Goal: Find specific page/section: Find specific page/section

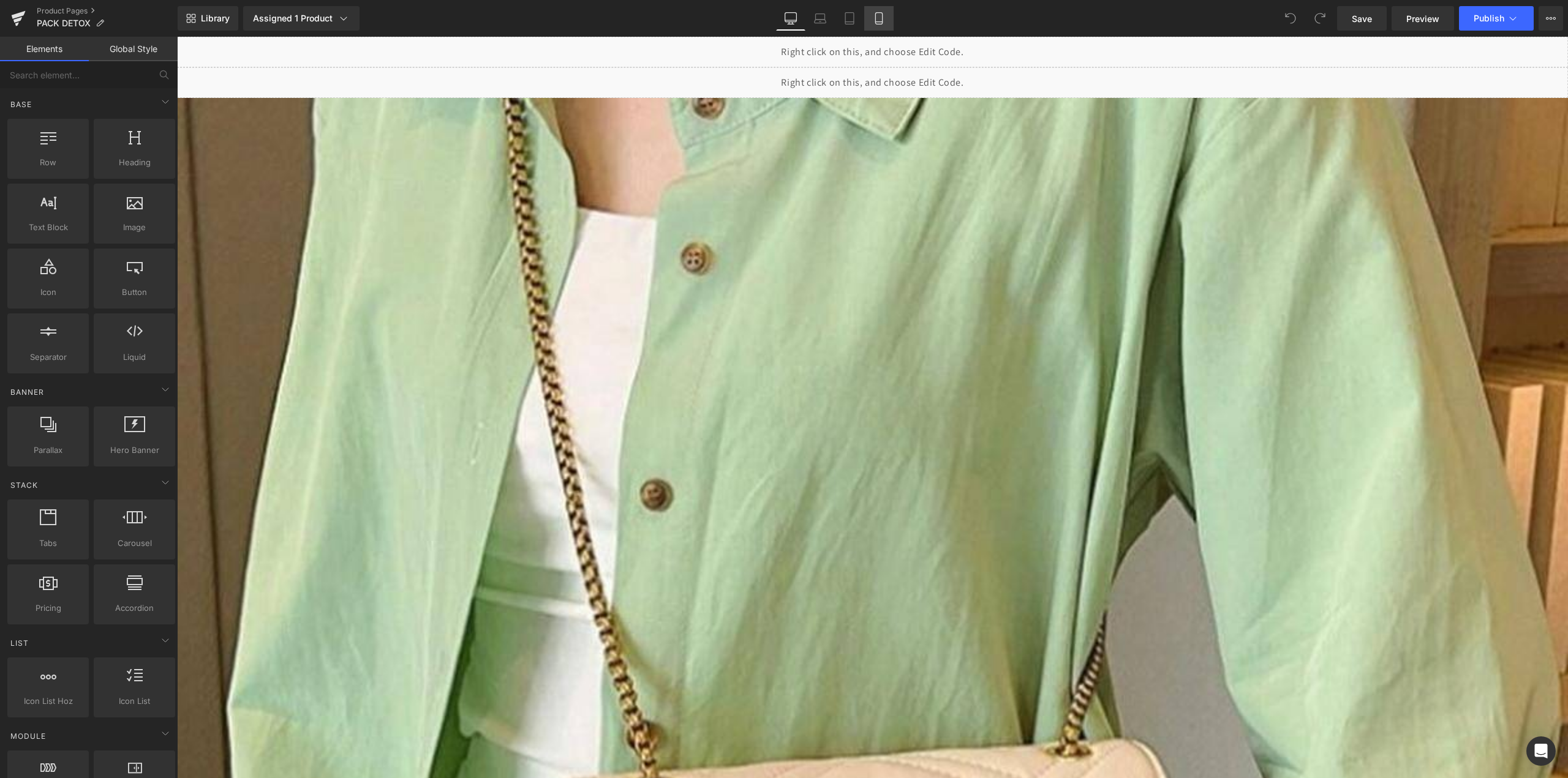
click at [868, 20] on link "Mobile" at bounding box center [879, 18] width 30 height 25
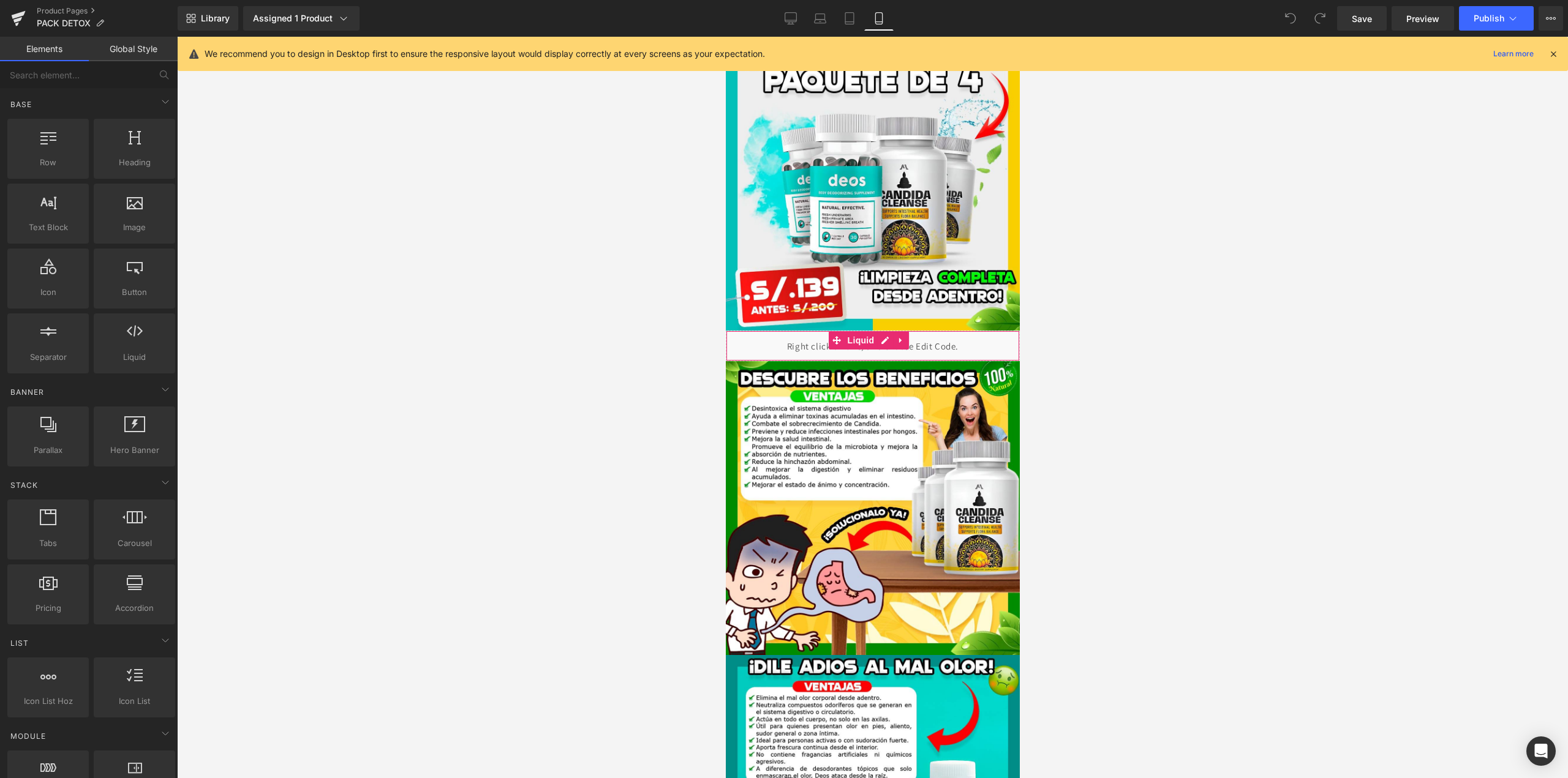
click at [815, 331] on div "Liquid" at bounding box center [872, 346] width 294 height 31
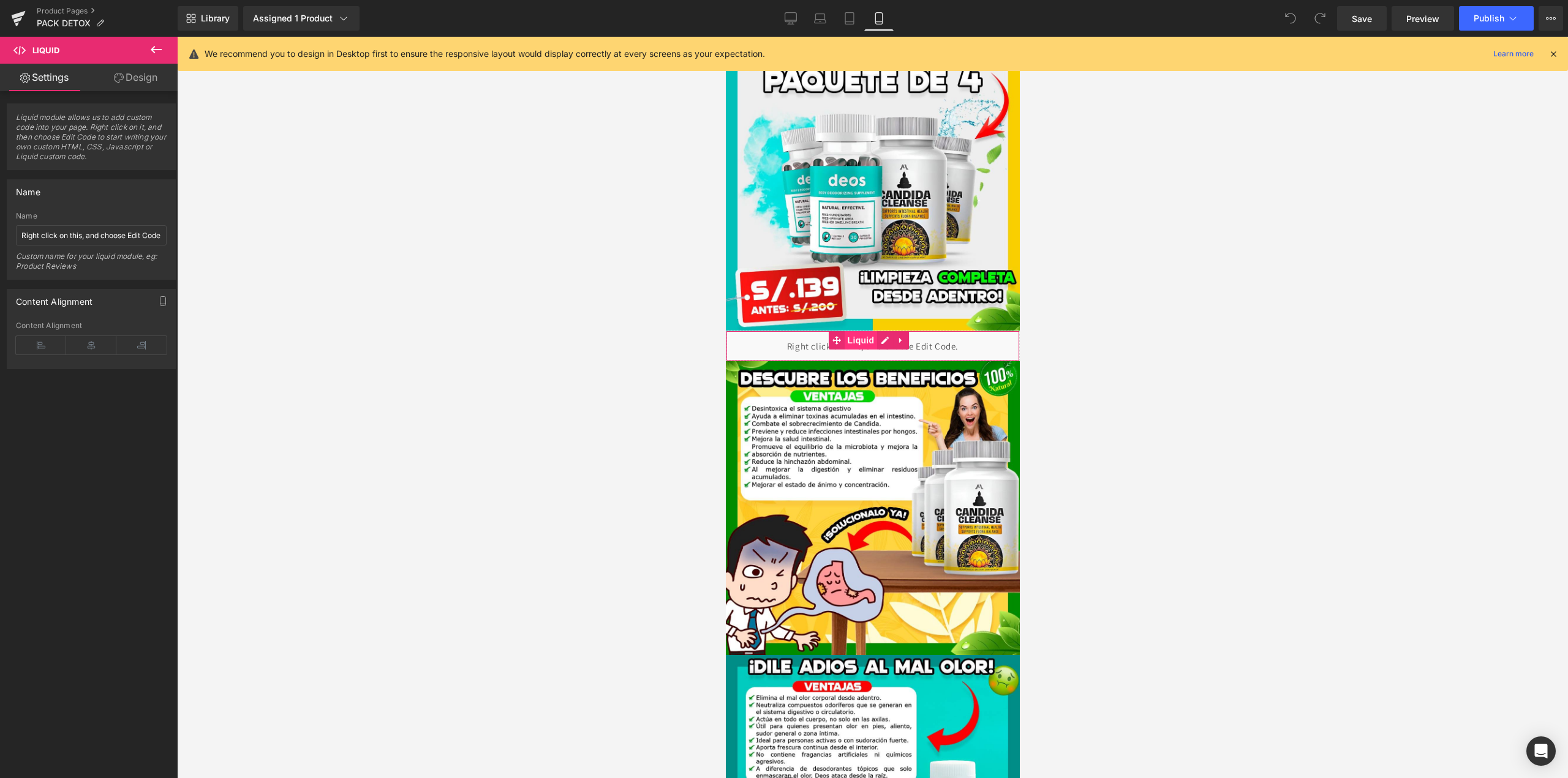
click at [852, 334] on span "Liquid" at bounding box center [861, 340] width 33 height 18
click at [806, 336] on div "Liquid" at bounding box center [872, 346] width 294 height 31
click at [885, 330] on div "Liquid" at bounding box center [872, 346] width 294 height 31
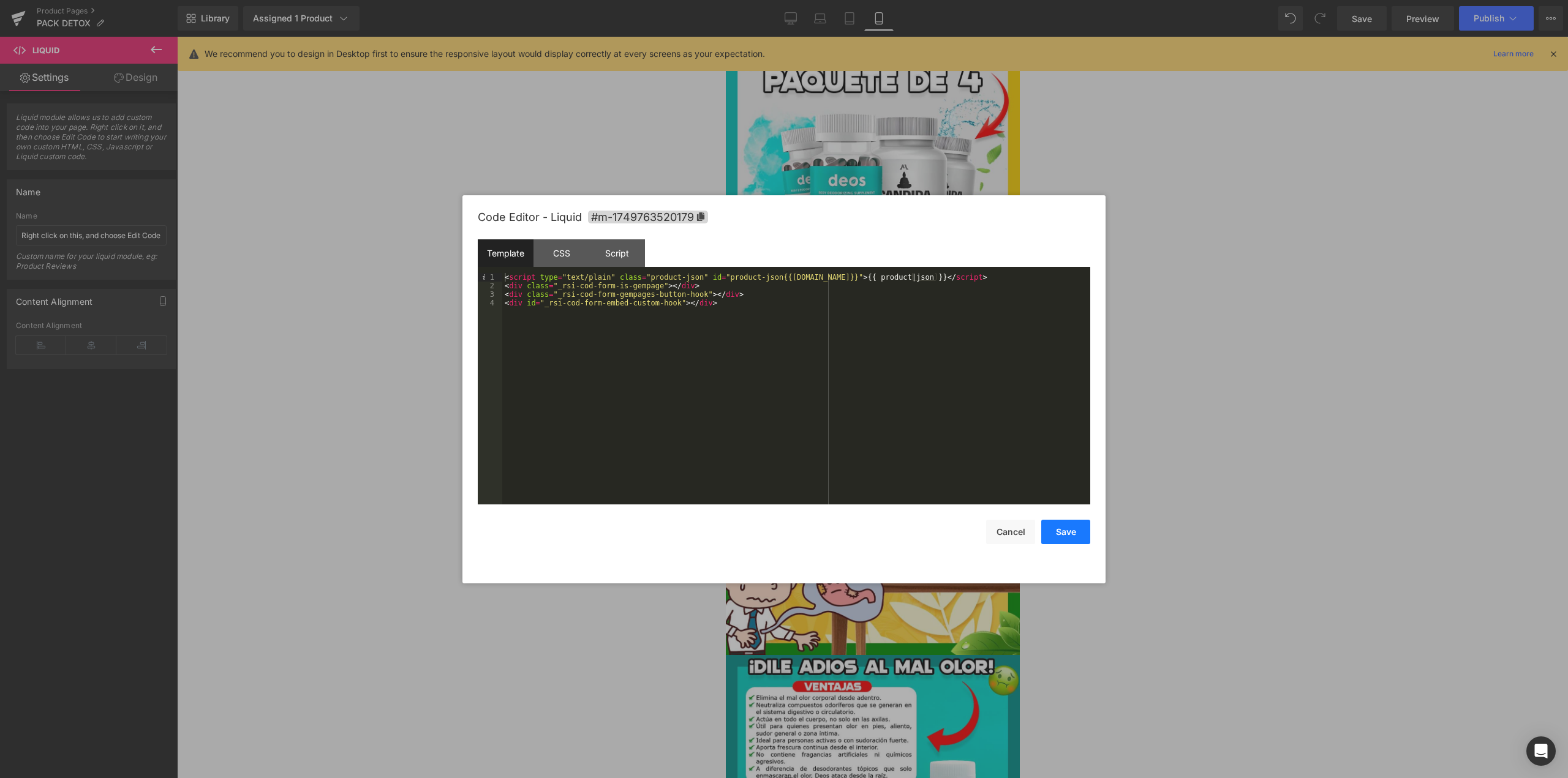
click at [1063, 535] on button "Save" at bounding box center [1065, 532] width 49 height 25
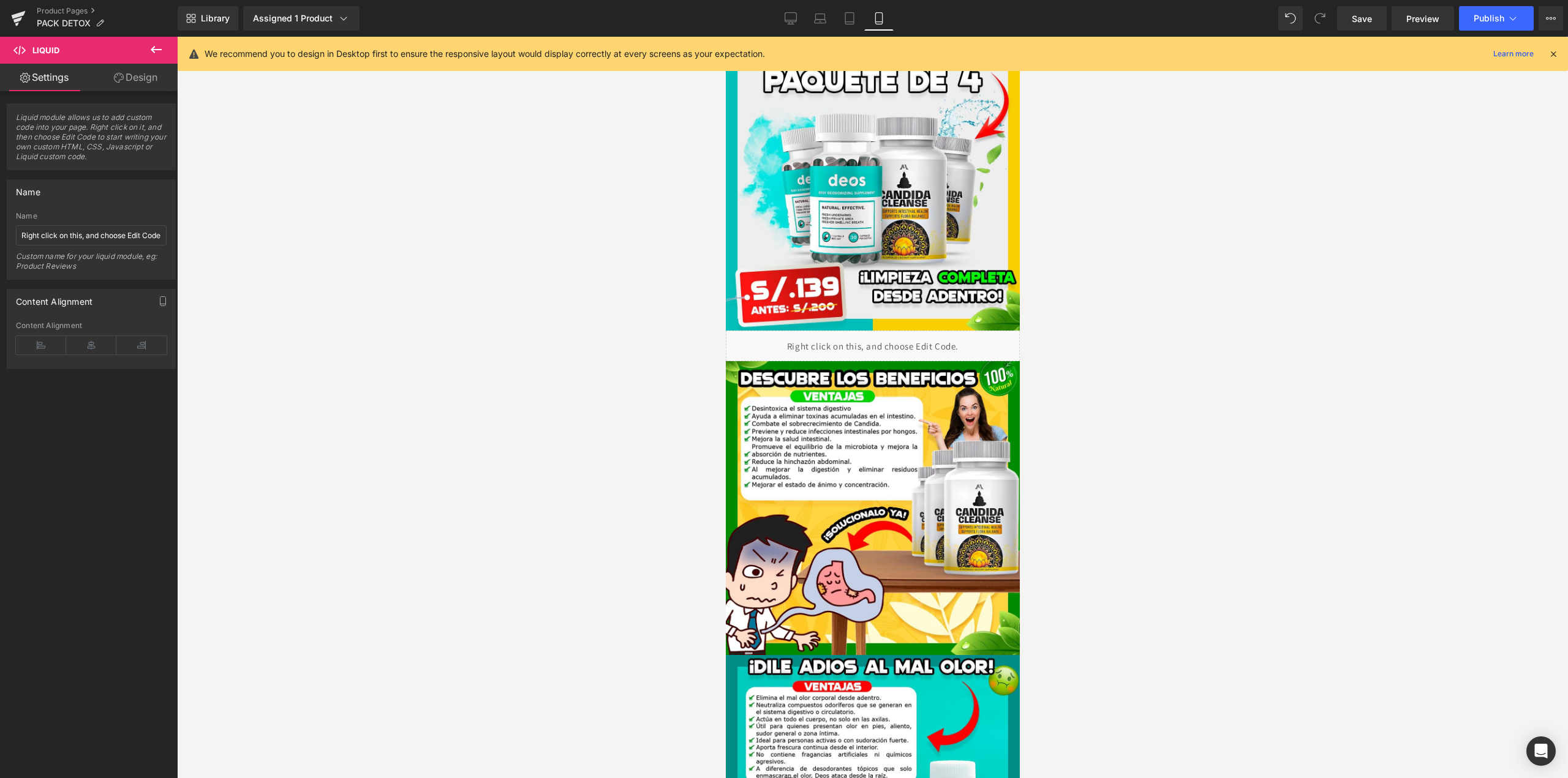
click at [1112, 320] on div at bounding box center [872, 407] width 1391 height 742
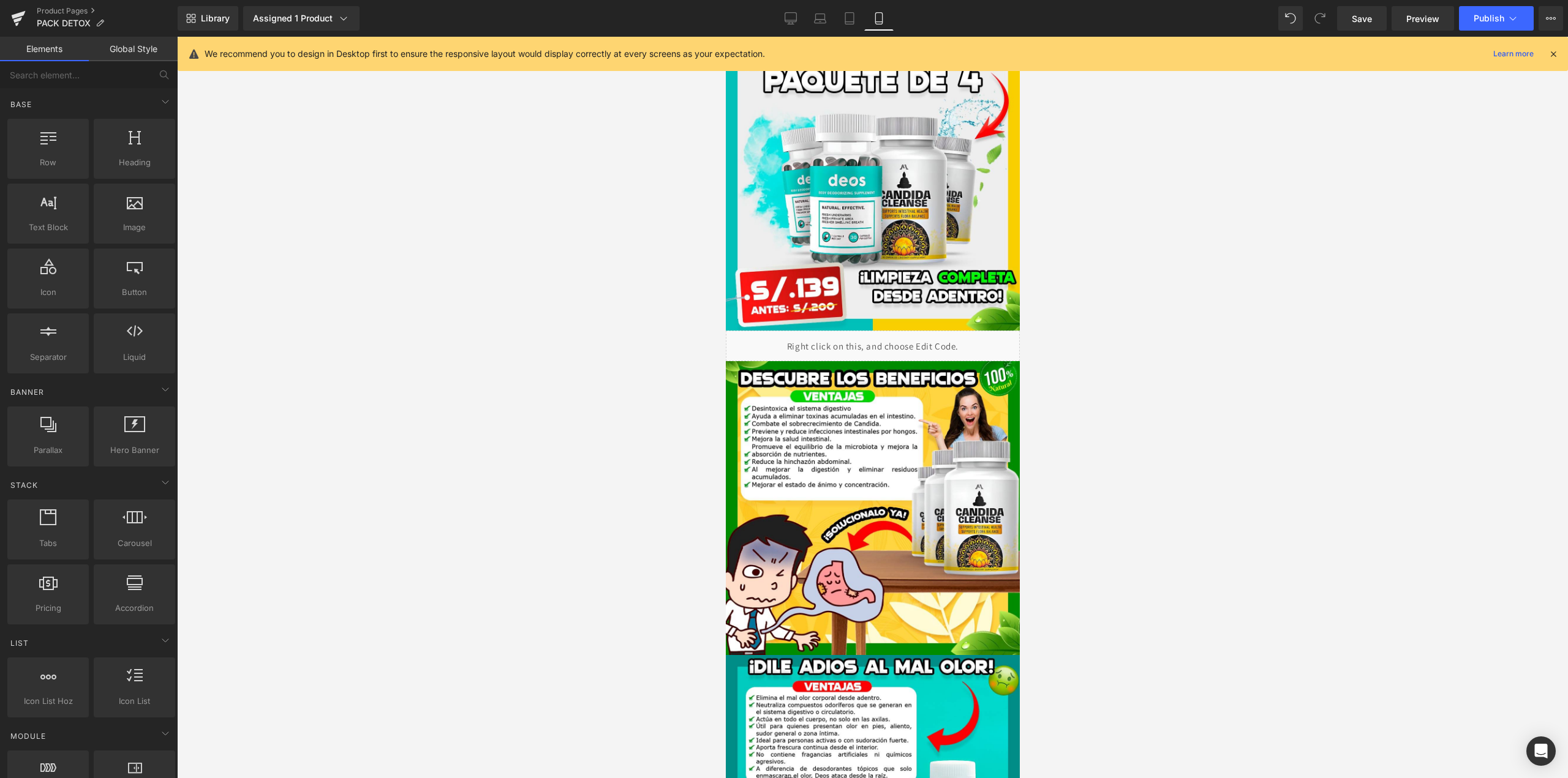
click at [1554, 55] on icon at bounding box center [1554, 54] width 11 height 11
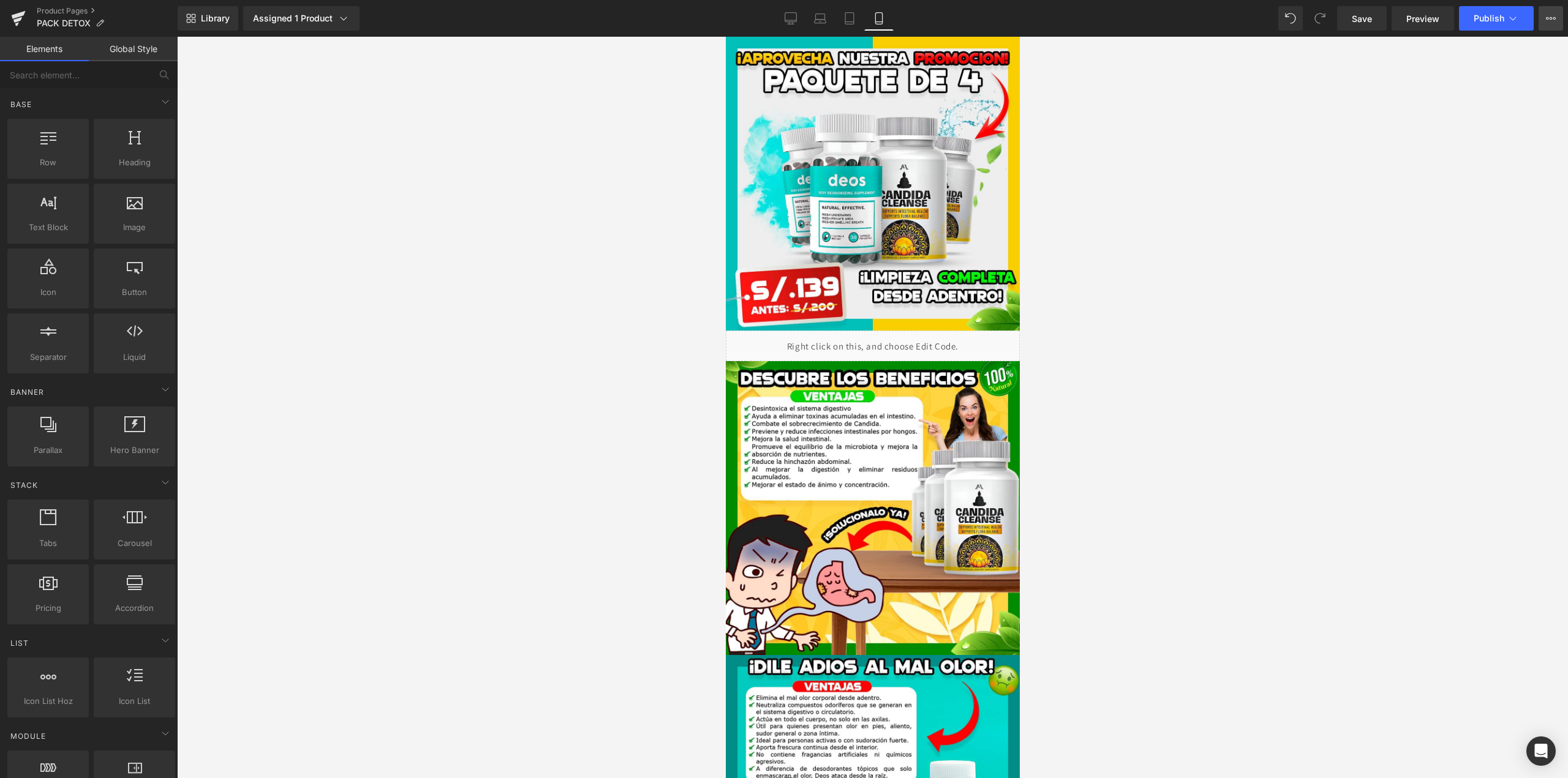
click at [1542, 25] on button "View Live Page View with current Template Save Template to Library Schedule Pub…" at bounding box center [1551, 18] width 25 height 25
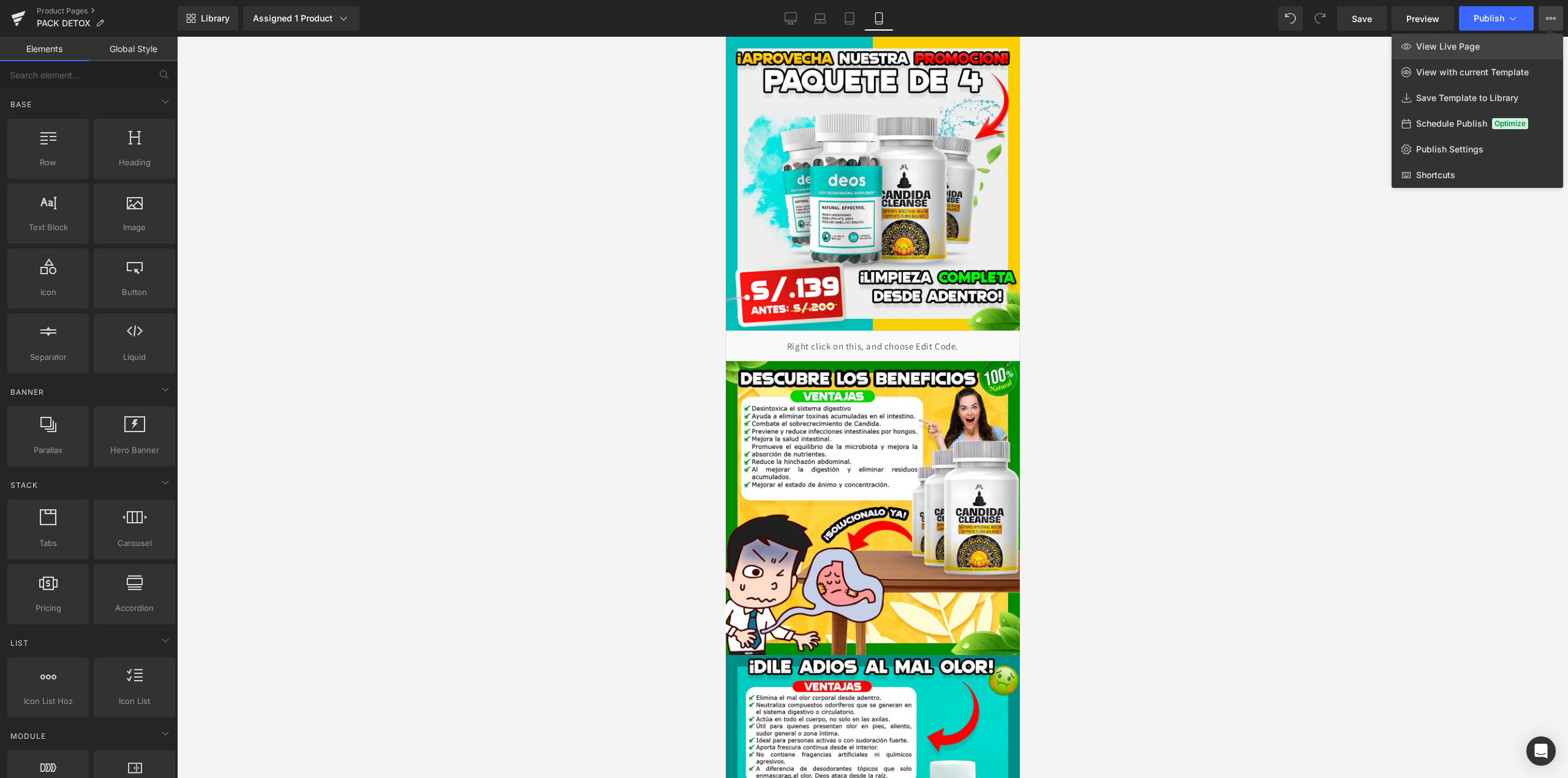
click at [1433, 52] on link "View Live Page" at bounding box center [1477, 47] width 171 height 26
